Goal: Obtain resource: Download file/media

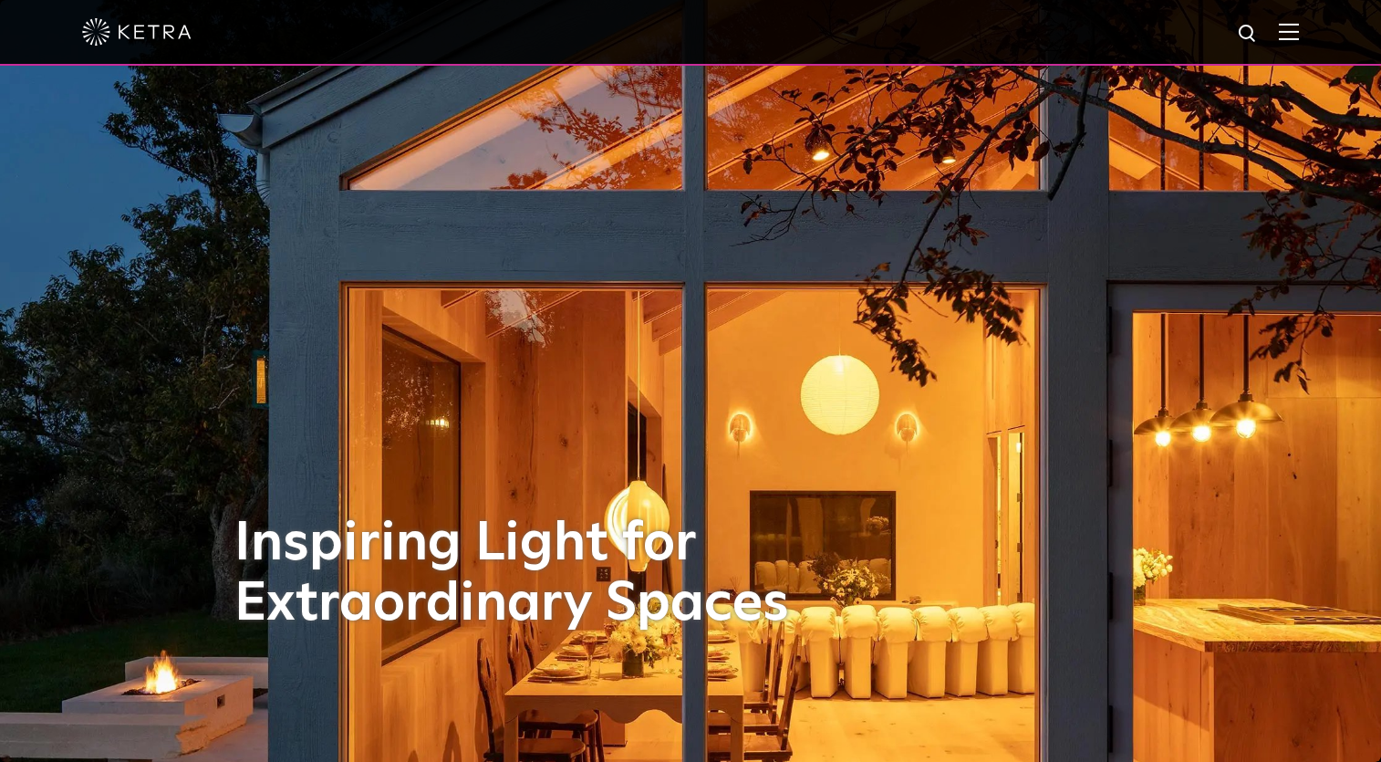
click at [1288, 30] on img at bounding box center [1289, 31] width 20 height 17
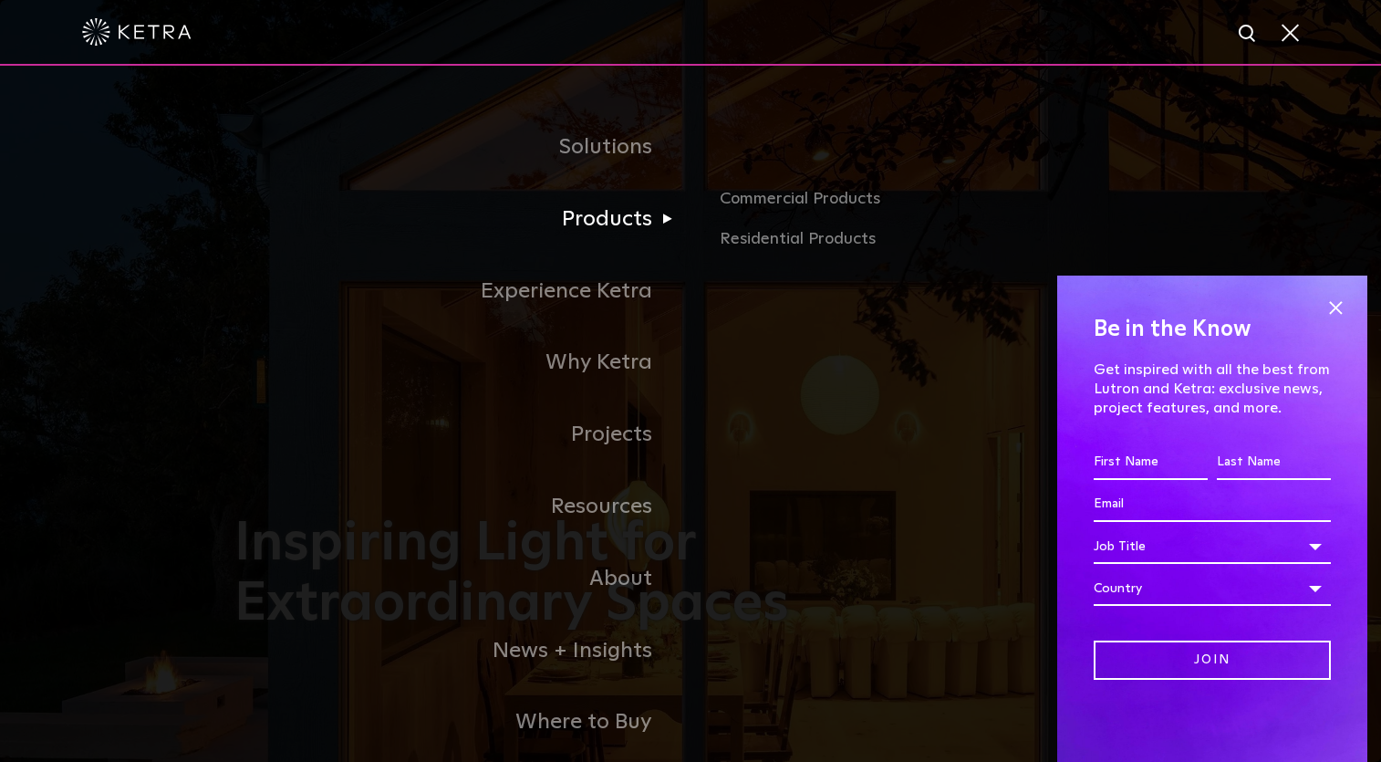
click at [622, 215] on link "Products" at bounding box center [462, 219] width 456 height 72
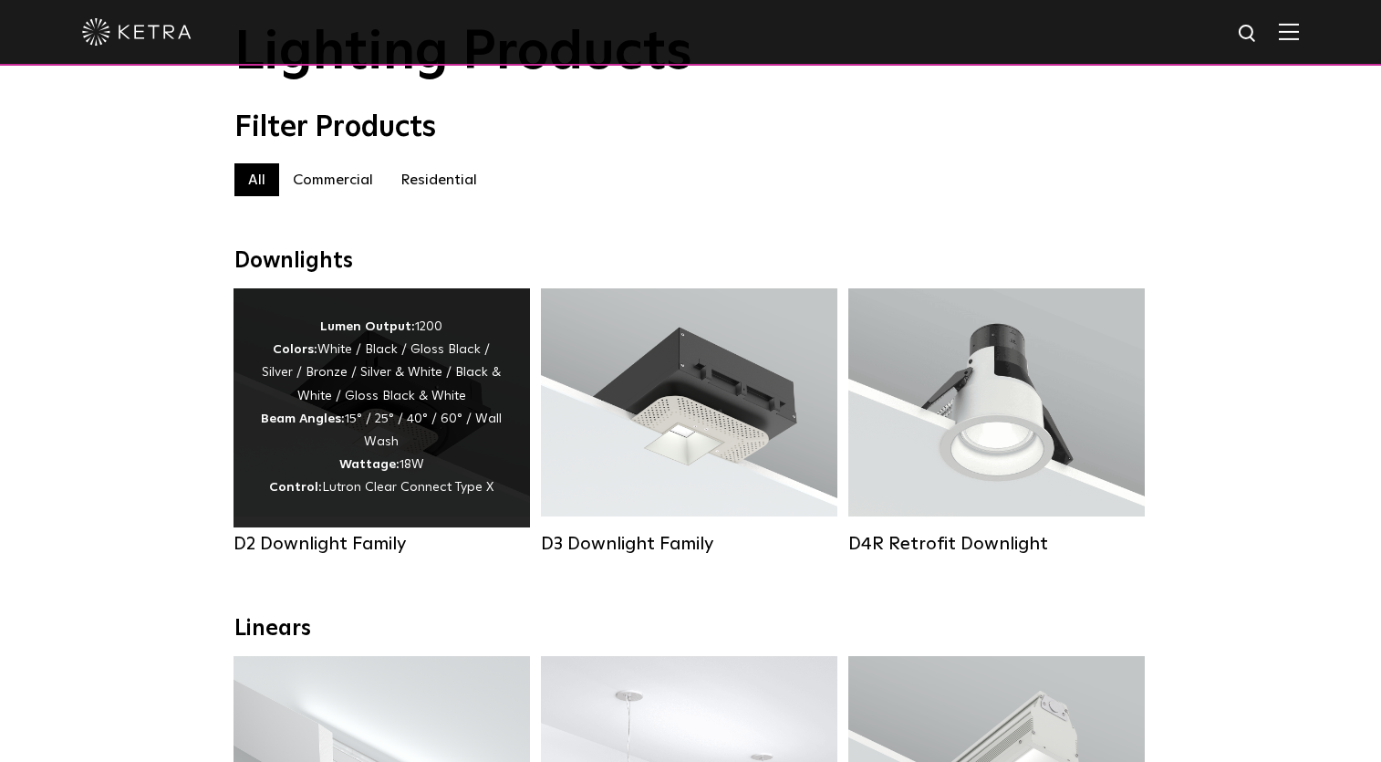
scroll to position [117, 0]
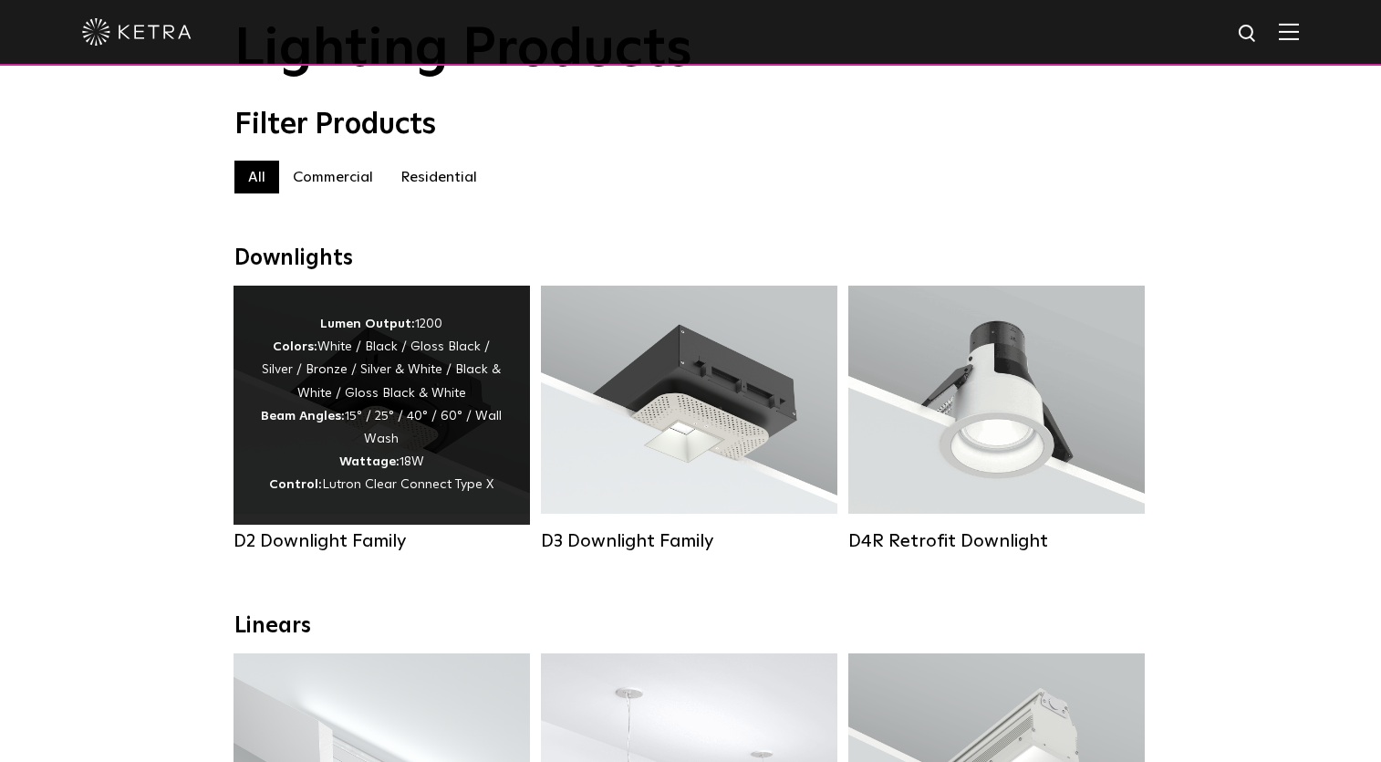
click at [346, 385] on div "Lumen Output: 1200 Colors: White / Black / Gloss Black / Silver / Bronze / Silv…" at bounding box center [382, 405] width 242 height 184
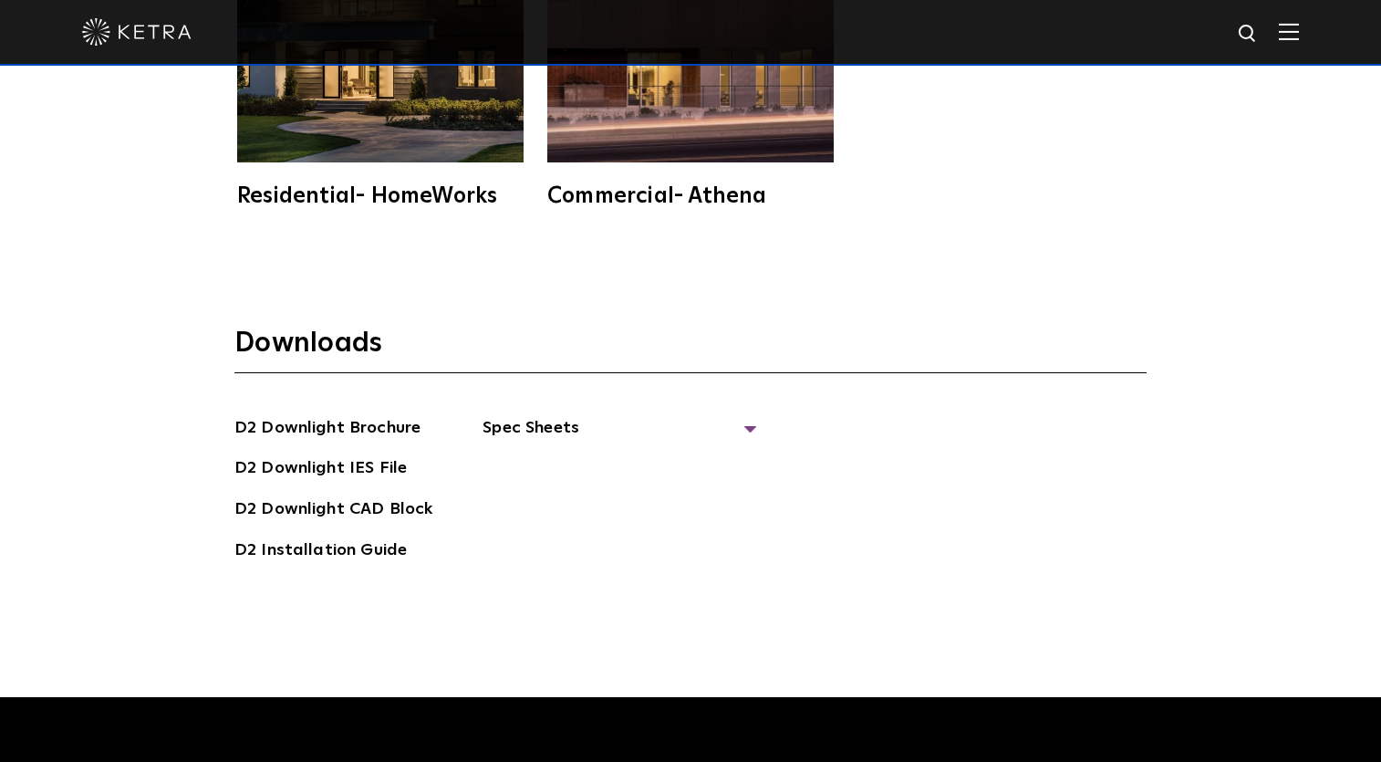
scroll to position [4855, 0]
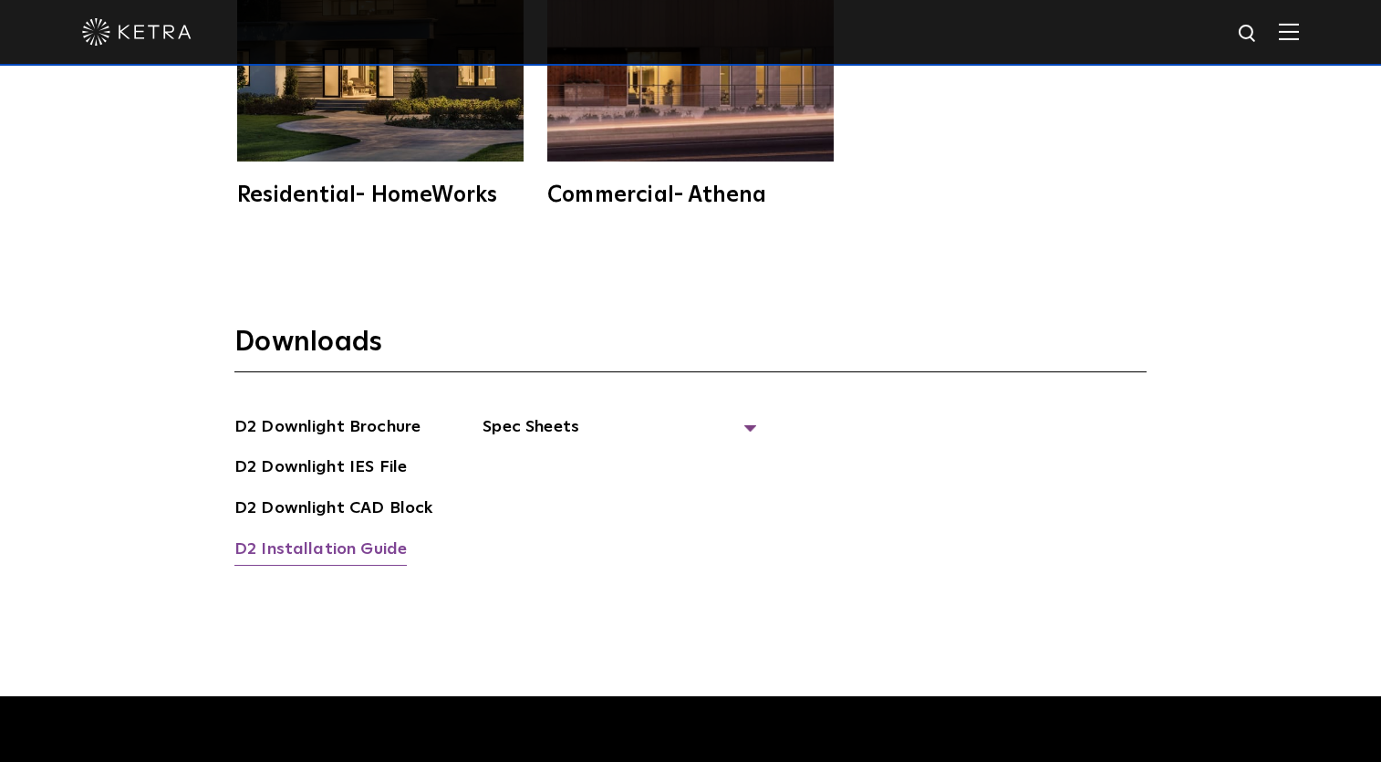
click at [316, 536] on link "D2 Installation Guide" at bounding box center [320, 550] width 172 height 29
